Goal: Obtain resource: Download file/media

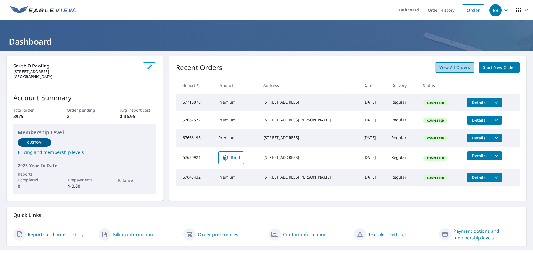
click at [455, 69] on span "View All Orders" at bounding box center [455, 67] width 31 height 7
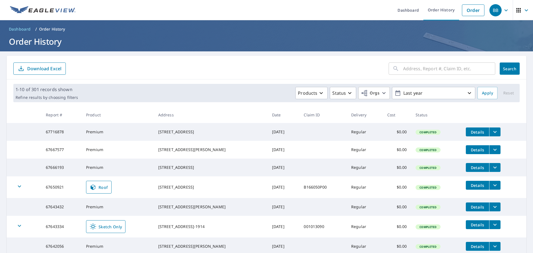
click at [426, 69] on input "text" at bounding box center [449, 69] width 92 height 16
type input "[STREET_ADDRESS]"
click button "Search" at bounding box center [510, 68] width 20 height 12
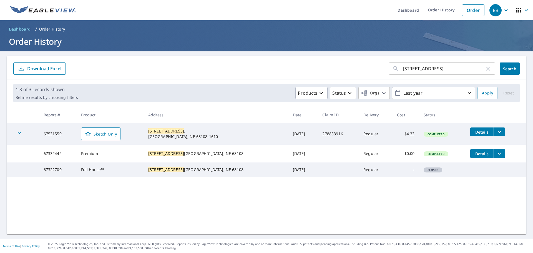
click at [496, 155] on icon "filesDropdownBtn-67332442" at bounding box center [499, 153] width 7 height 7
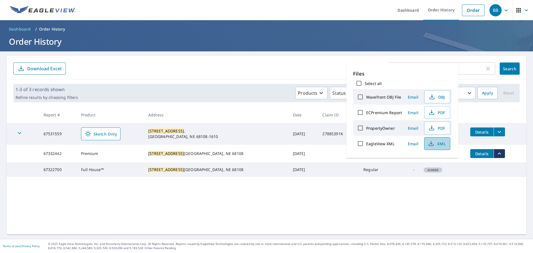
click at [440, 143] on span "XML" at bounding box center [437, 143] width 18 height 7
click at [439, 112] on span "PDF" at bounding box center [437, 112] width 18 height 7
